Goal: Task Accomplishment & Management: Complete application form

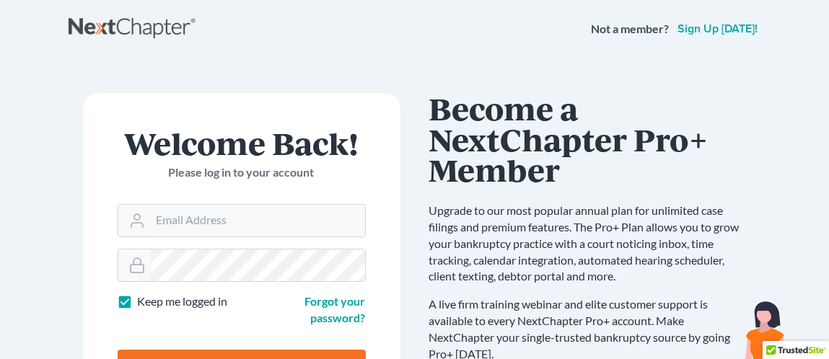
type input "Streetlawyer61"
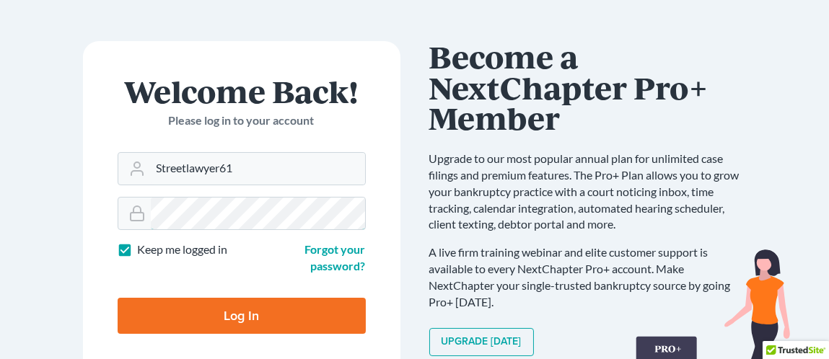
scroll to position [71, 0]
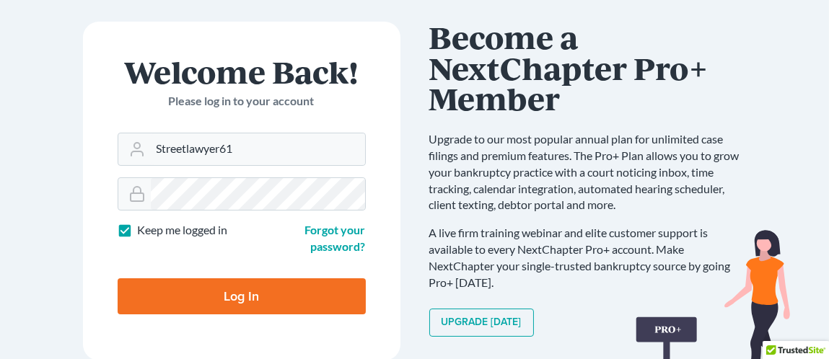
click at [262, 297] on input "Log In" at bounding box center [242, 297] width 248 height 36
type input "Thinking..."
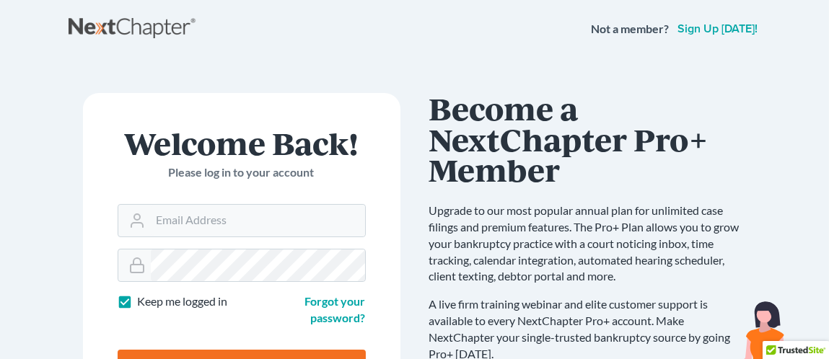
type input "[EMAIL_ADDRESS][DOMAIN_NAME]"
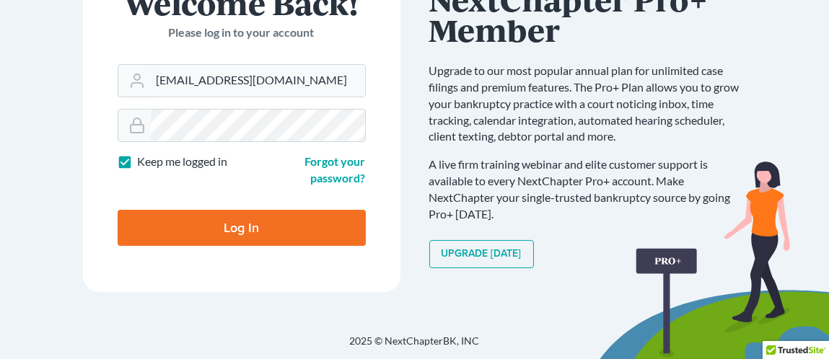
click at [158, 224] on input "Log In" at bounding box center [242, 228] width 248 height 36
type input "Thinking..."
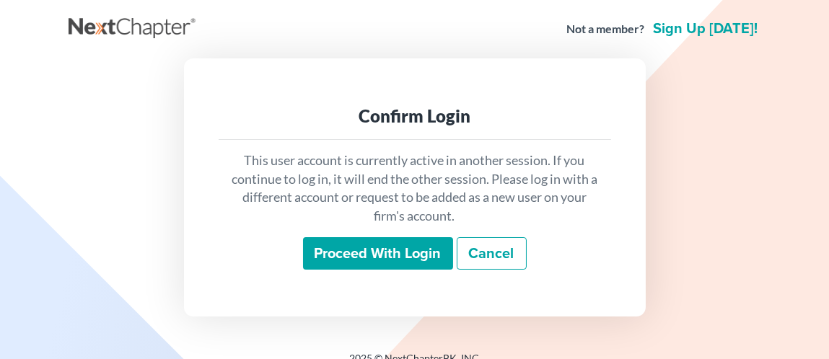
click at [375, 253] on input "Proceed with login" at bounding box center [378, 253] width 150 height 33
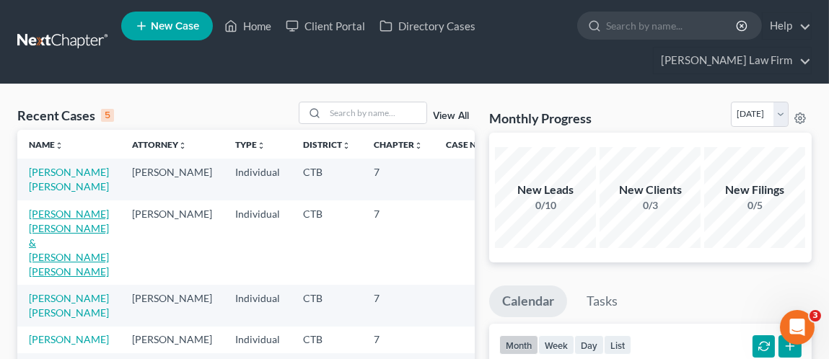
click at [45, 275] on link "[PERSON_NAME] [PERSON_NAME] & [PERSON_NAME] [PERSON_NAME]" at bounding box center [69, 243] width 80 height 70
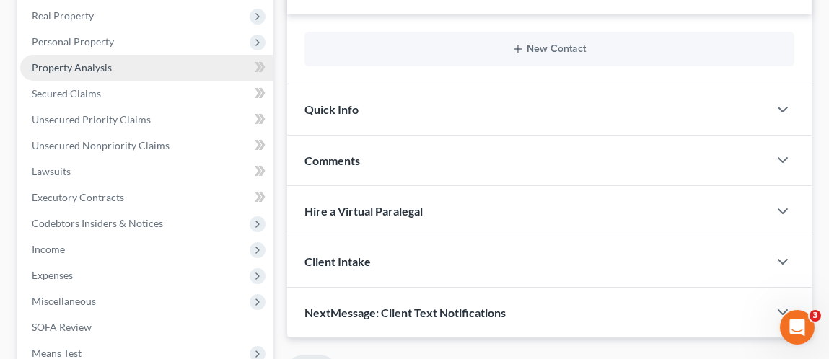
scroll to position [288, 0]
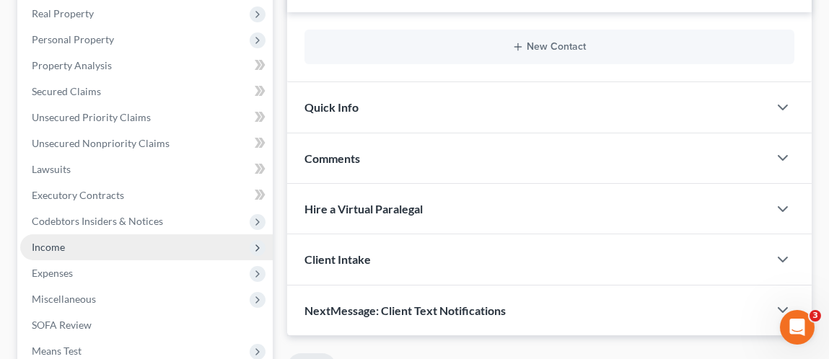
click at [61, 241] on span "Income" at bounding box center [48, 247] width 33 height 12
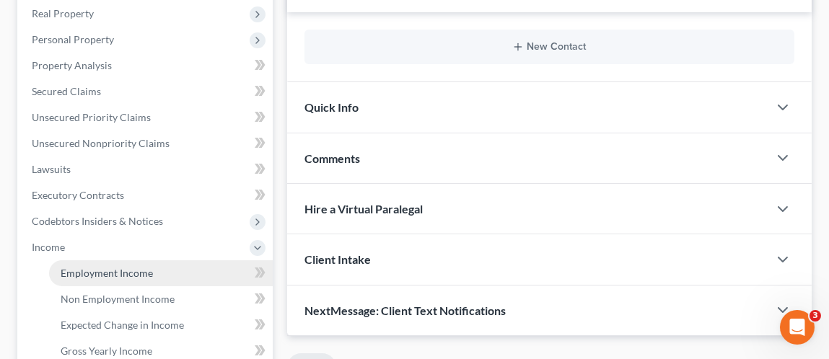
click at [105, 267] on span "Employment Income" at bounding box center [107, 273] width 92 height 12
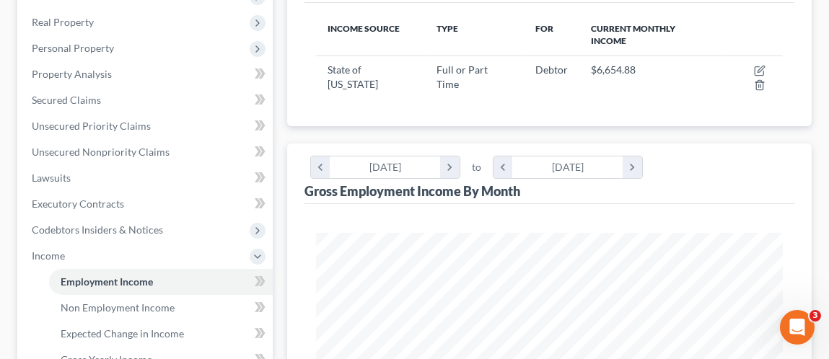
scroll to position [288, 0]
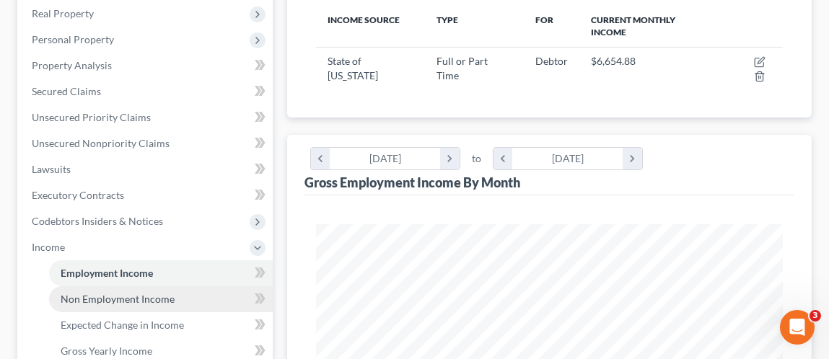
click at [123, 293] on span "Non Employment Income" at bounding box center [118, 299] width 114 height 12
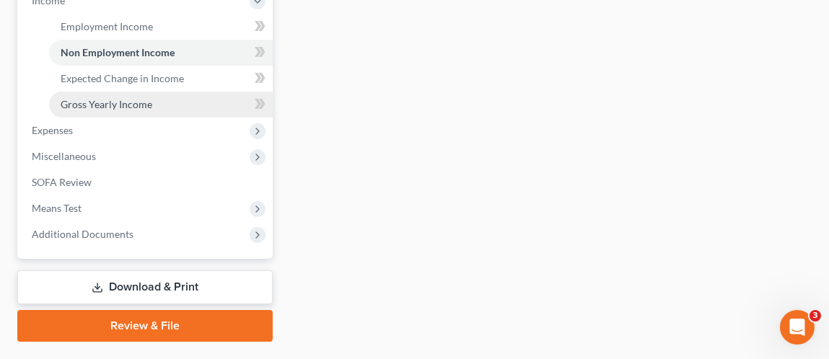
scroll to position [463, 0]
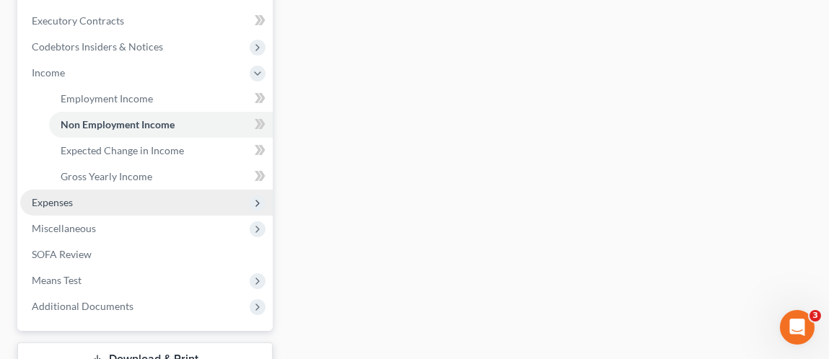
click at [98, 190] on span "Expenses" at bounding box center [146, 203] width 253 height 26
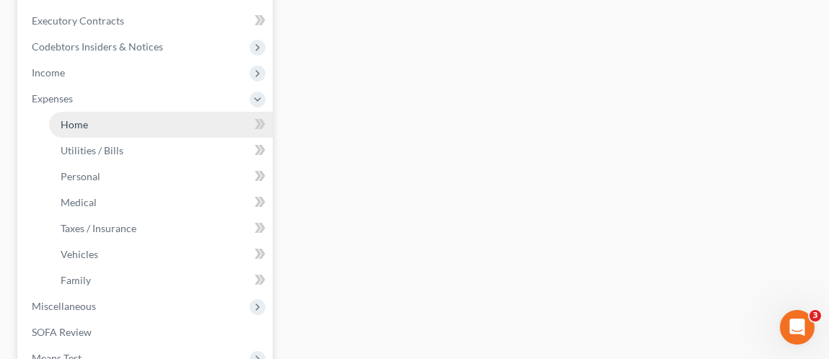
click at [94, 112] on link "Home" at bounding box center [161, 125] width 224 height 26
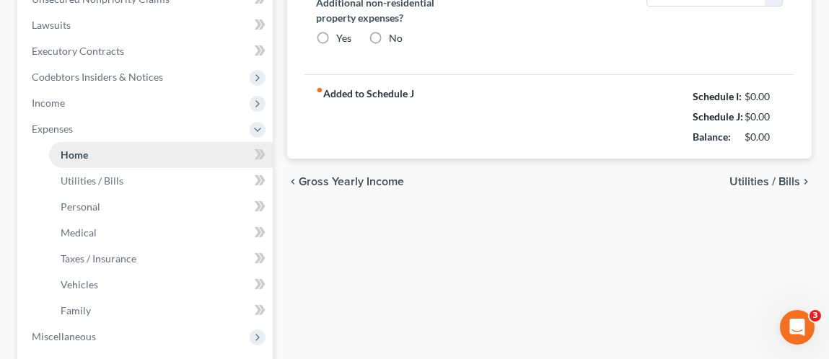
type input "2,573.00"
type input "61.11"
radio input "true"
type input "0.00"
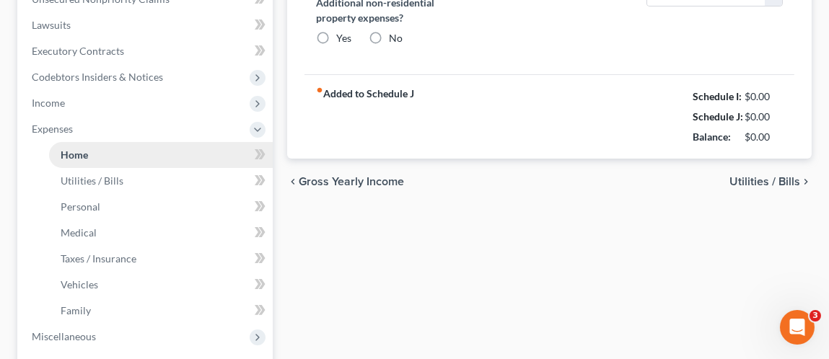
type input "0.00"
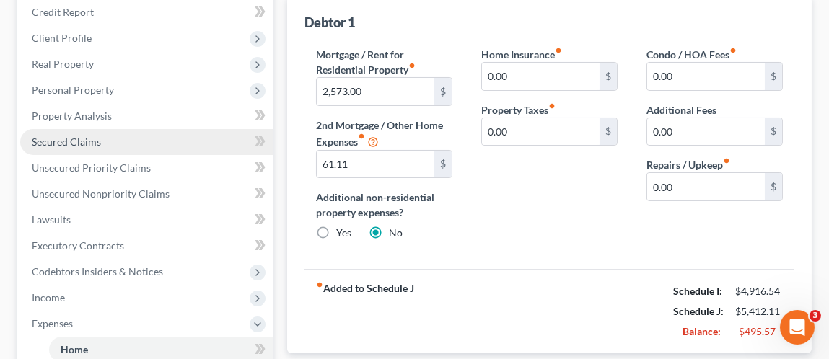
scroll to position [216, 0]
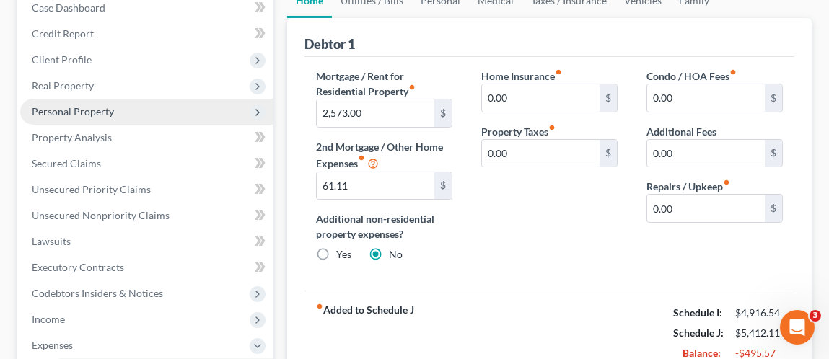
click at [95, 105] on span "Personal Property" at bounding box center [73, 111] width 82 height 12
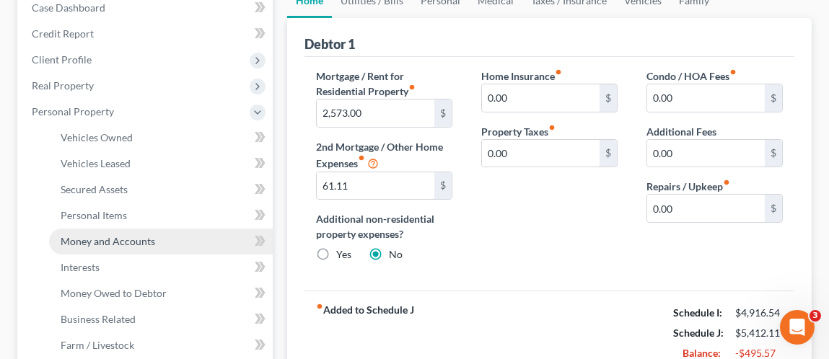
click at [110, 235] on span "Money and Accounts" at bounding box center [108, 241] width 95 height 12
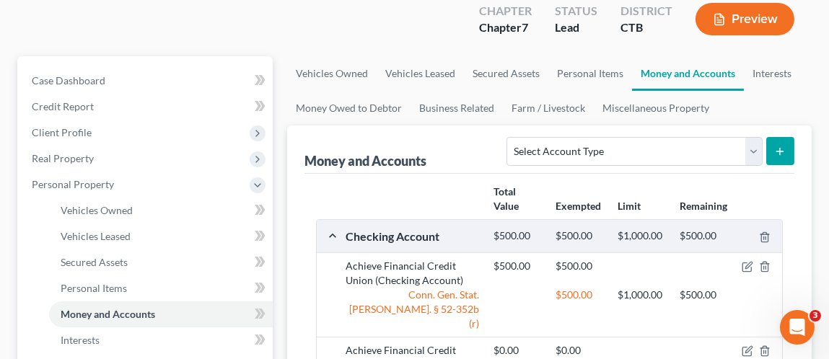
scroll to position [144, 0]
